Goal: Task Accomplishment & Management: Use online tool/utility

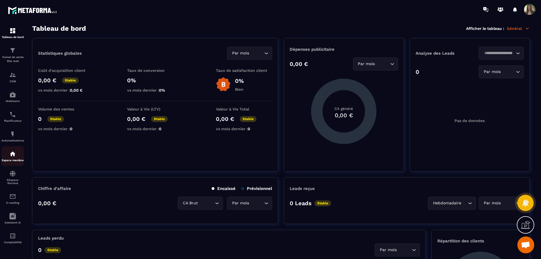
scroll to position [10, 0]
click at [11, 236] on img at bounding box center [12, 235] width 7 height 7
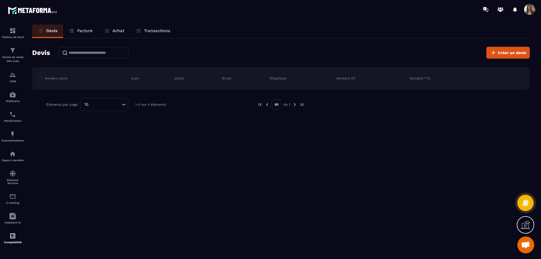
click at [77, 30] on p "Facture" at bounding box center [84, 30] width 15 height 5
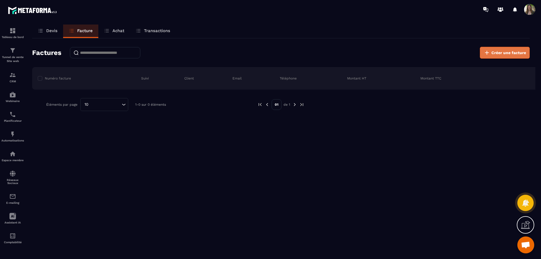
click at [509, 50] on span "Créer une facture" at bounding box center [508, 53] width 35 height 6
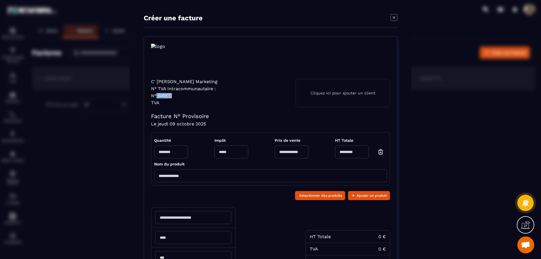
drag, startPoint x: 173, startPoint y: 95, endPoint x: 154, endPoint y: 95, distance: 18.6
click at [154, 95] on p "N° SIRET:" at bounding box center [184, 95] width 66 height 5
click at [178, 95] on p "N° SIRET:" at bounding box center [184, 95] width 66 height 5
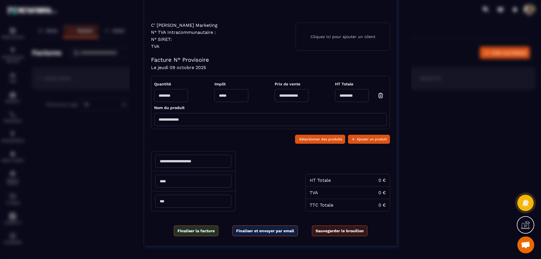
scroll to position [66, 0]
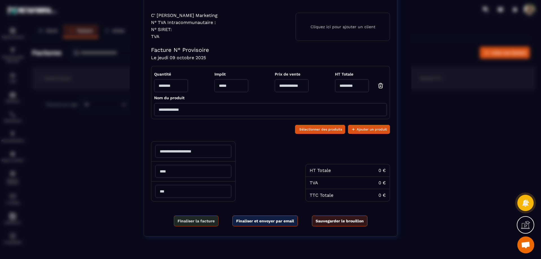
click at [194, 220] on span "Finaliser la facture" at bounding box center [196, 221] width 37 height 6
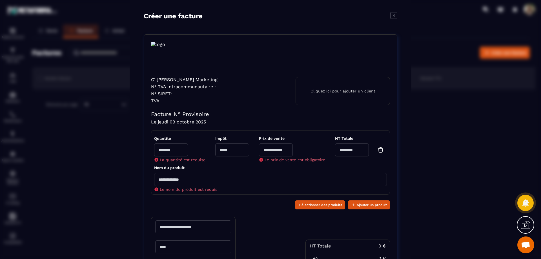
scroll to position [0, 0]
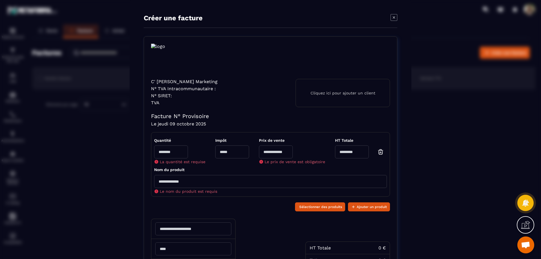
click at [391, 17] on icon "Modal window" at bounding box center [394, 17] width 7 height 7
